Goal: Find specific page/section: Find specific page/section

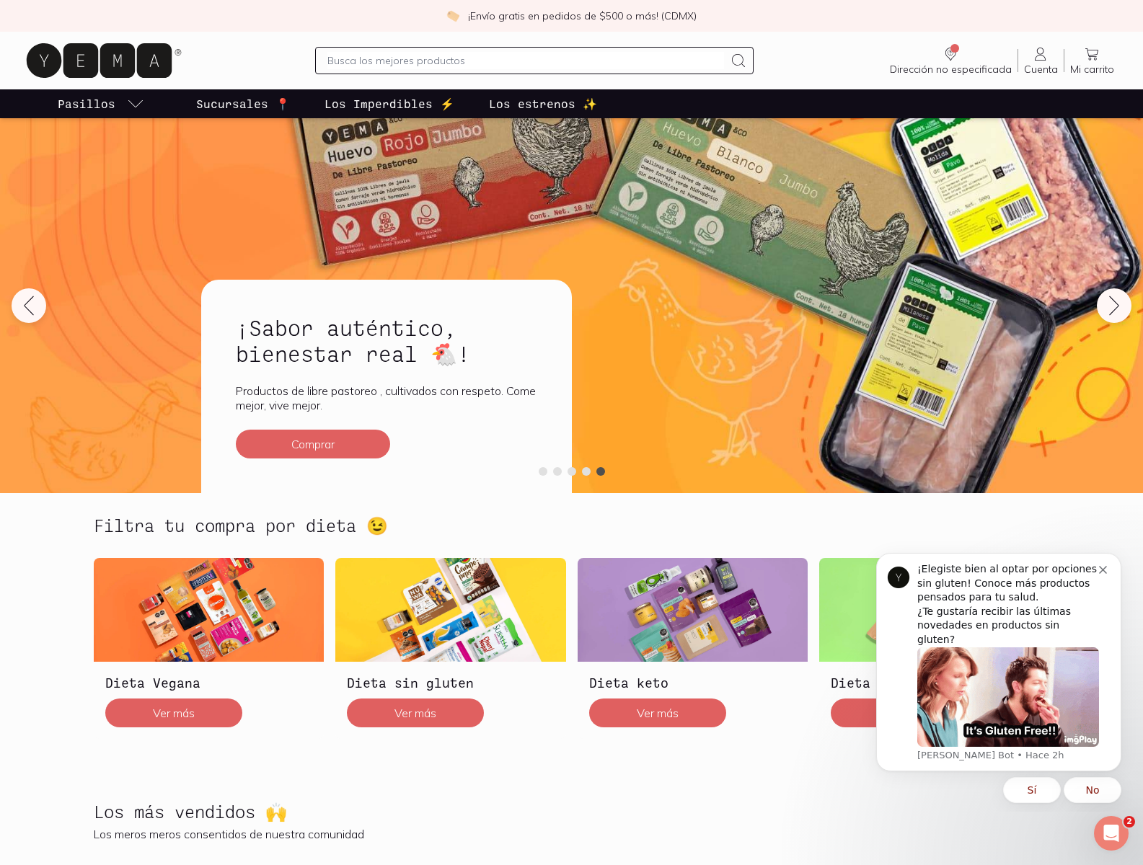
click at [954, 48] on span "Dirección no especificada" at bounding box center [954, 48] width 9 height 9
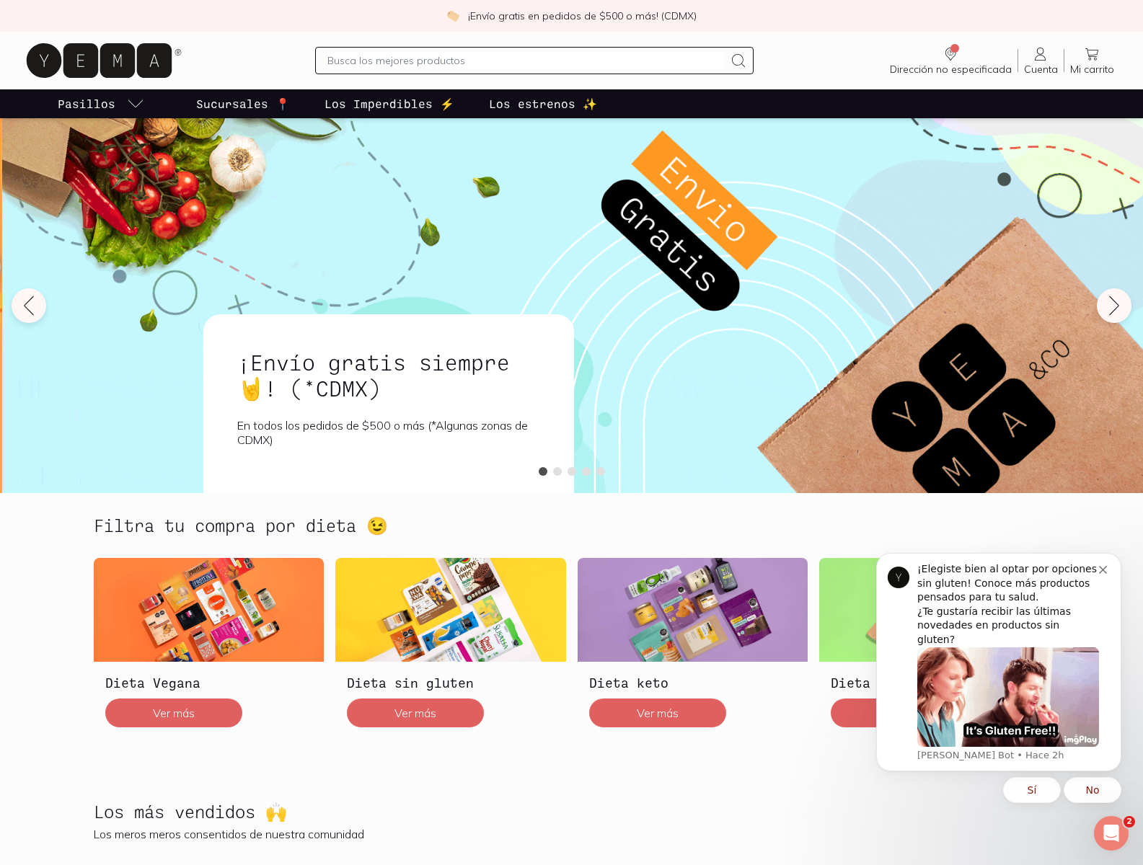
click at [738, 61] on icon at bounding box center [737, 60] width 17 height 17
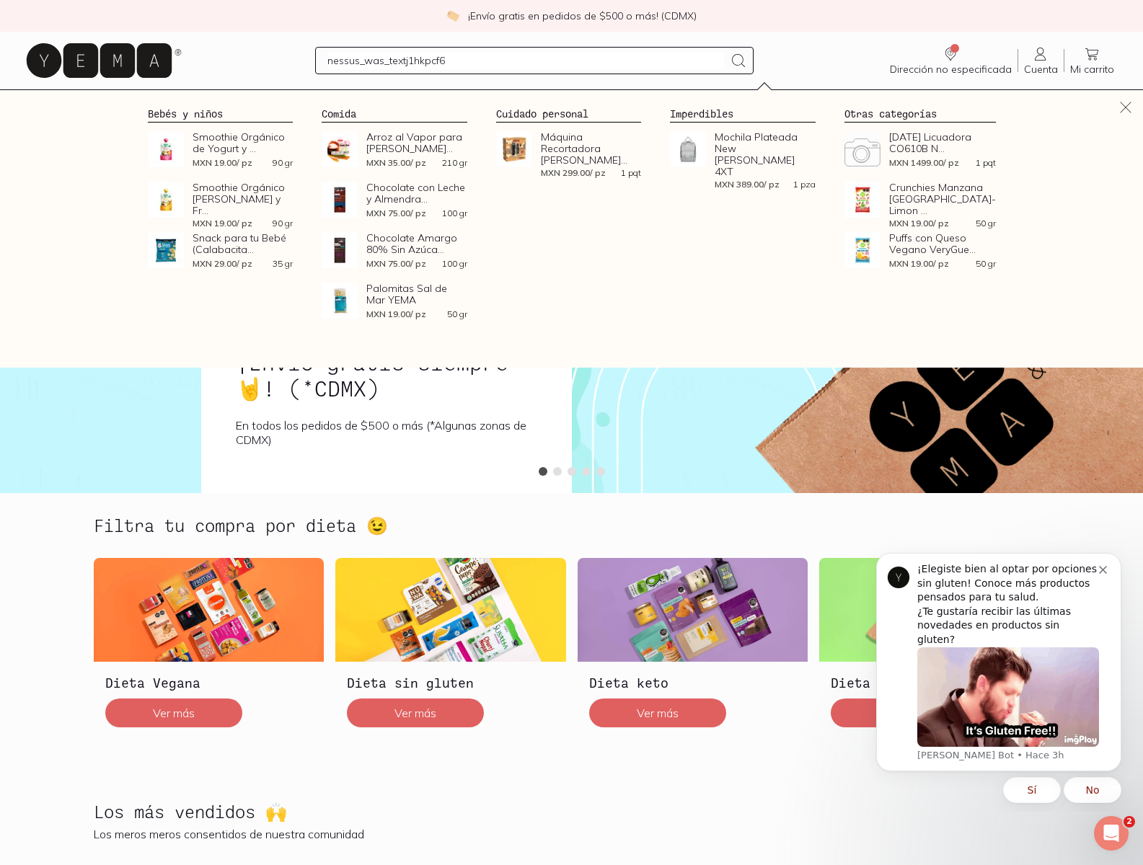
type input "nessus_was_textj1hkpcf6"
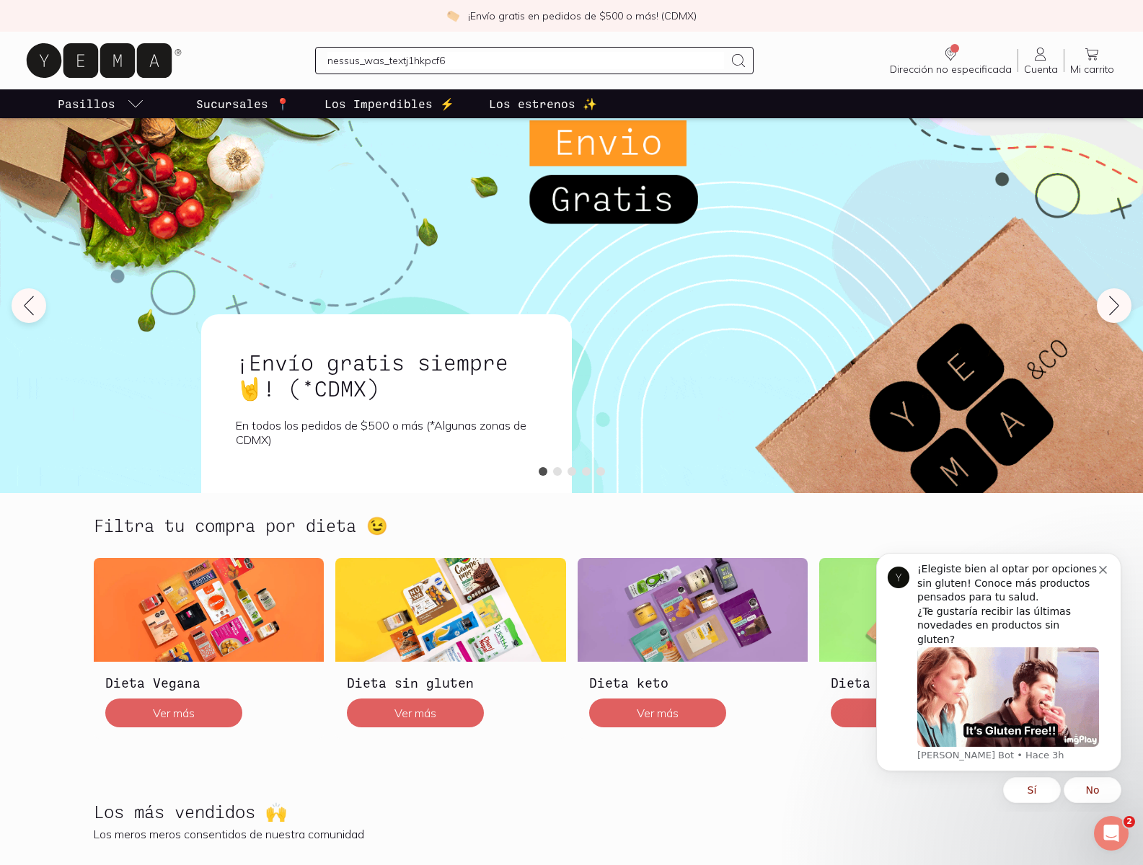
scroll to position [3237, 0]
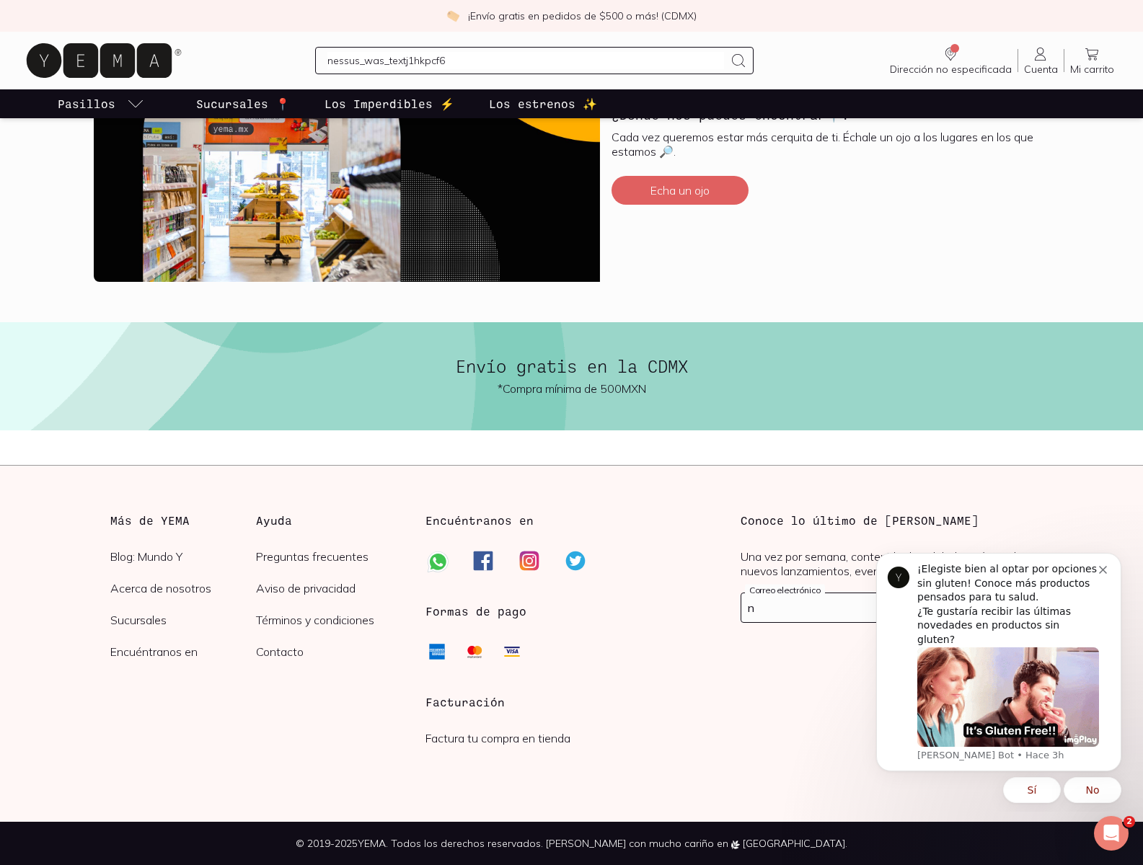
click at [680, 190] on button "Echa un ojo" at bounding box center [679, 190] width 137 height 29
